Goal: Find specific page/section: Find specific page/section

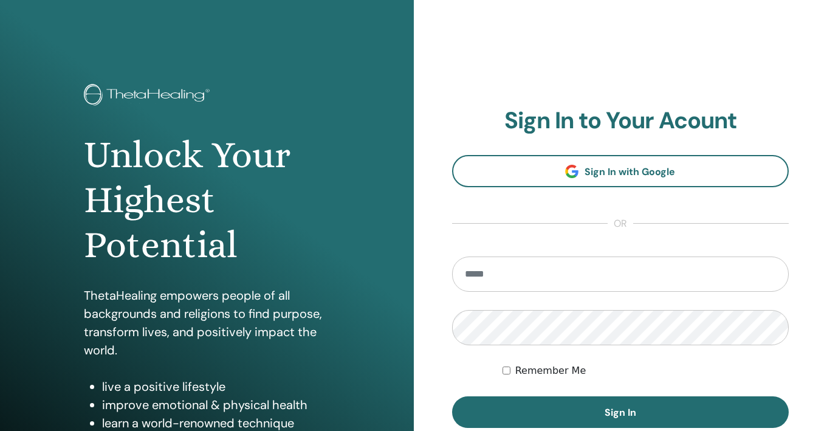
type input "**********"
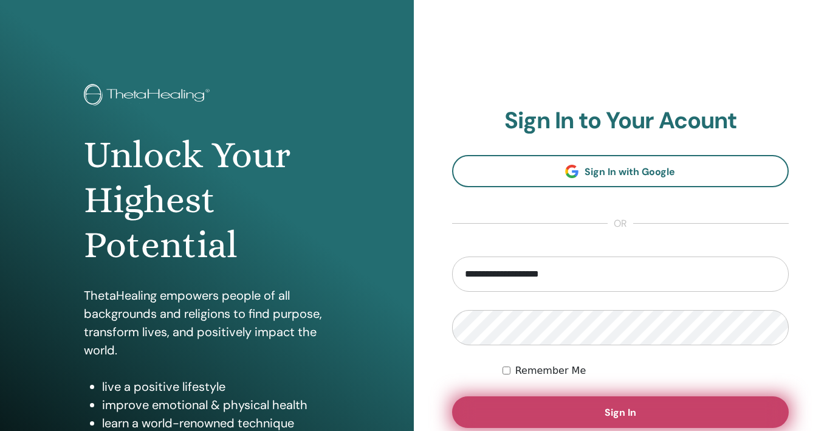
click at [611, 413] on span "Sign In" at bounding box center [620, 412] width 32 height 13
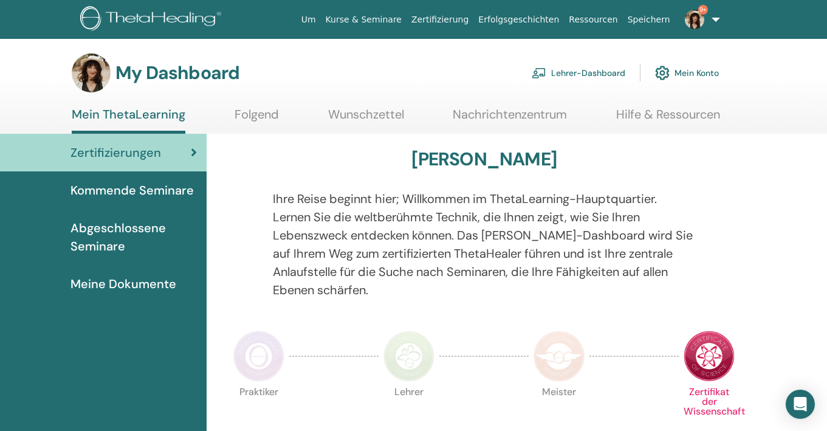
click at [603, 68] on link "Lehrer-Dashboard" at bounding box center [579, 73] width 94 height 27
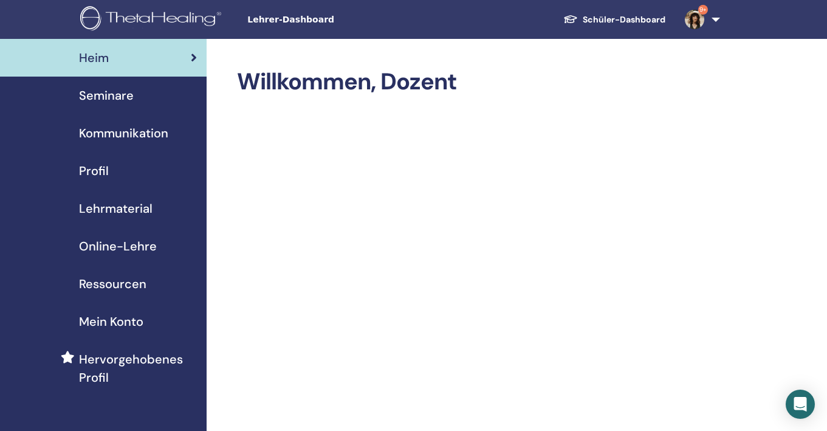
click at [112, 100] on span "Seminare" at bounding box center [106, 95] width 55 height 18
